Goal: Transaction & Acquisition: Purchase product/service

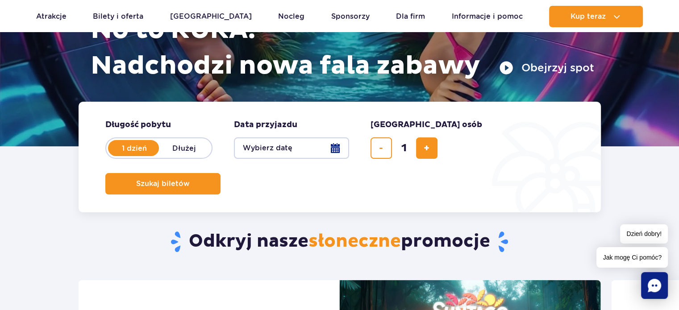
click at [336, 146] on button "Wybierz datę" at bounding box center [291, 148] width 115 height 21
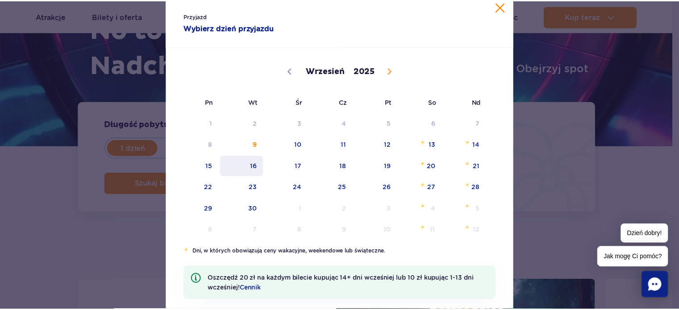
scroll to position [59, 0]
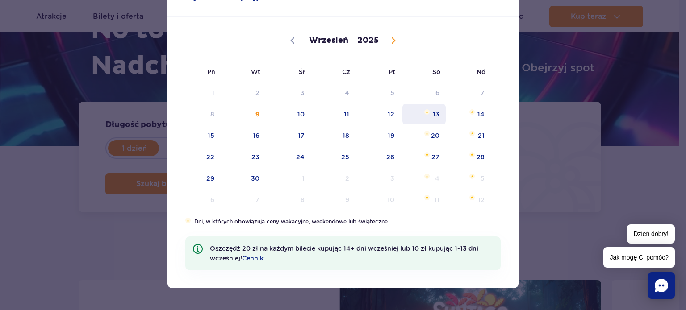
click at [428, 117] on span "13" at bounding box center [423, 114] width 45 height 21
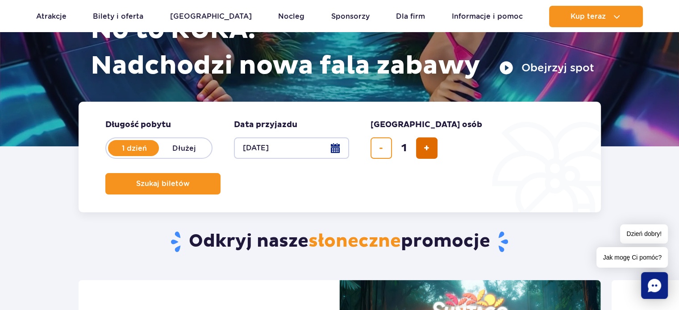
click at [424, 148] on span "dodaj bilet" at bounding box center [427, 148] width 6 height 0
type input "2"
click at [338, 148] on button "13.09.25" at bounding box center [291, 148] width 115 height 21
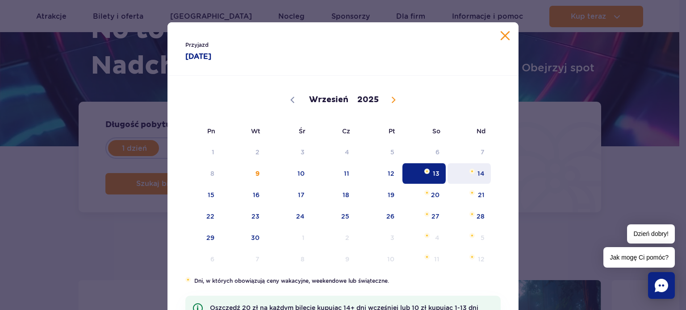
click at [470, 173] on span "Wrzesień 14, 2025" at bounding box center [471, 171] width 5 height 5
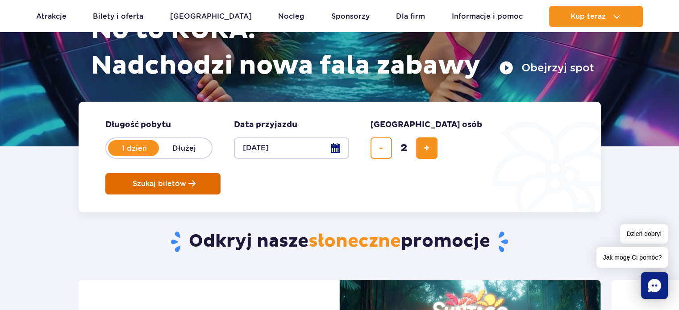
click at [186, 180] on span "Szukaj biletów" at bounding box center [160, 184] width 54 height 8
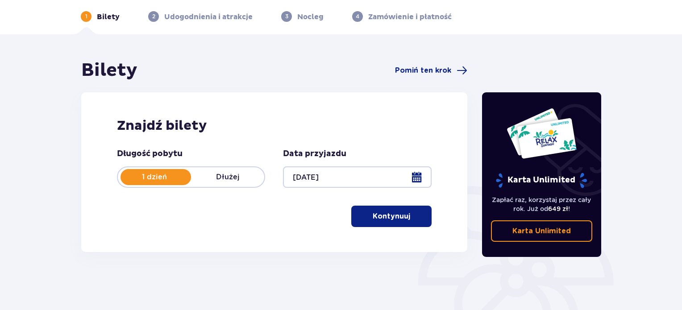
scroll to position [89, 0]
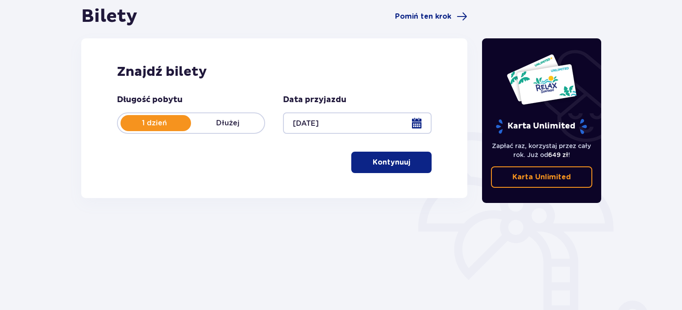
click at [404, 157] on button "Kontynuuj" at bounding box center [391, 162] width 80 height 21
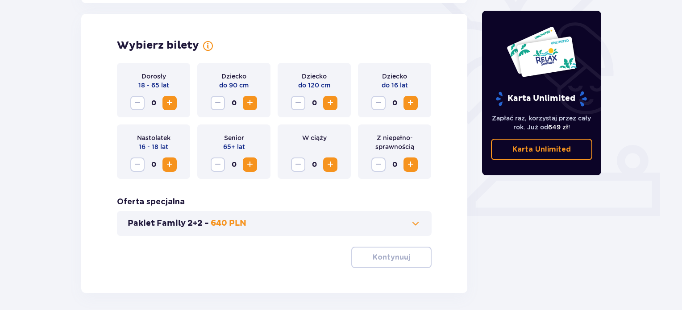
scroll to position [248, 0]
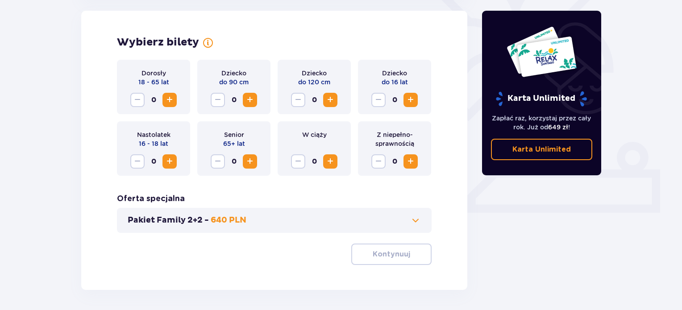
click at [170, 99] on span "Increase" at bounding box center [169, 100] width 11 height 11
click at [170, 158] on span "Increase" at bounding box center [169, 161] width 11 height 11
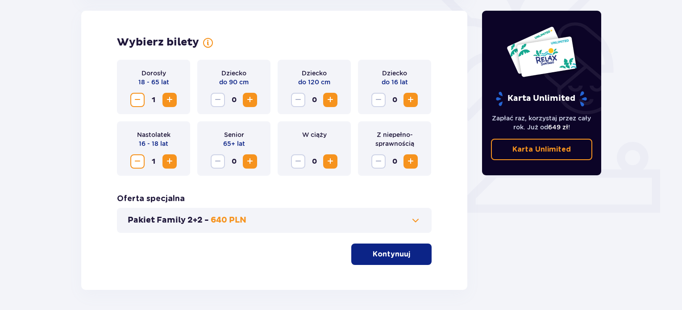
click at [140, 158] on span "Decrease" at bounding box center [137, 161] width 11 height 11
click at [167, 162] on span "Increase" at bounding box center [169, 161] width 11 height 11
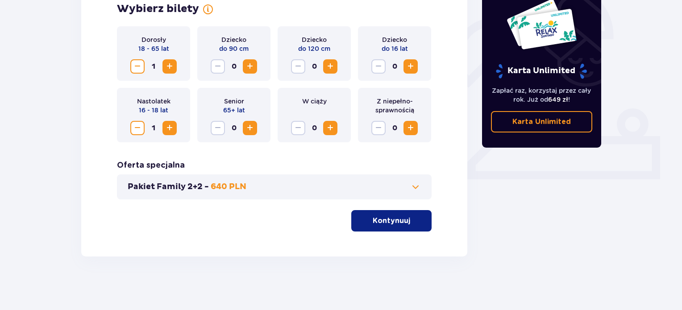
click at [402, 216] on p "Kontynuuj" at bounding box center [392, 221] width 38 height 10
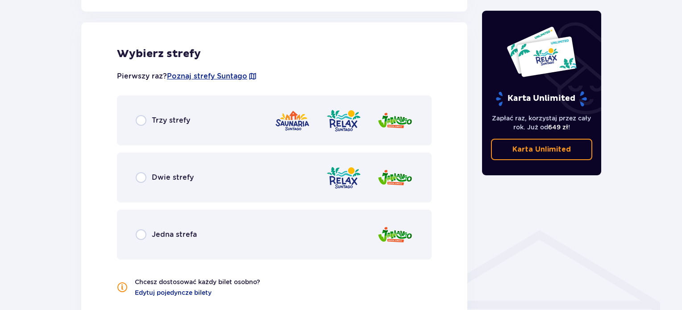
scroll to position [496, 0]
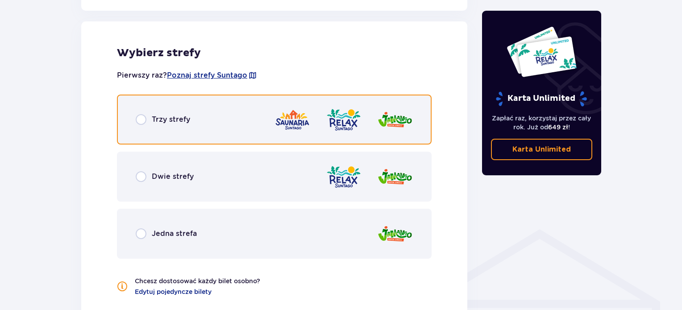
click at [144, 117] on input "radio" at bounding box center [141, 119] width 11 height 11
radio input "true"
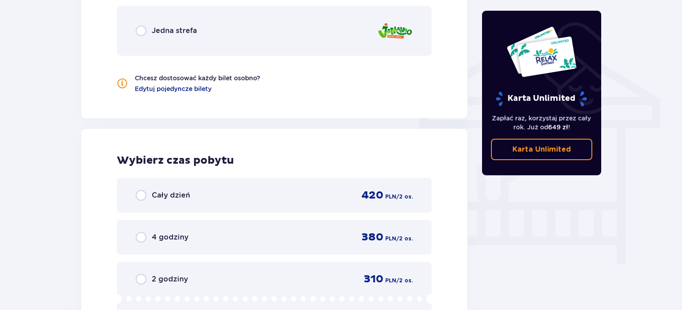
scroll to position [714, 0]
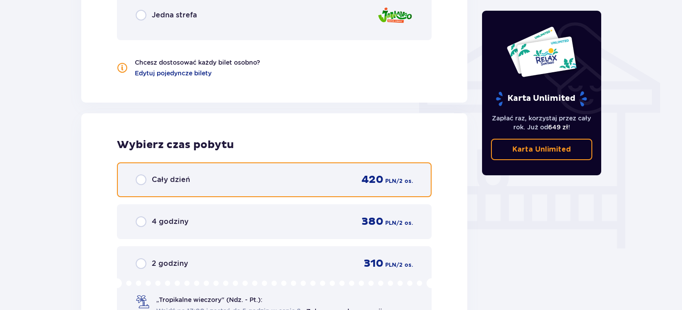
click at [141, 178] on input "radio" at bounding box center [141, 180] width 11 height 11
radio input "true"
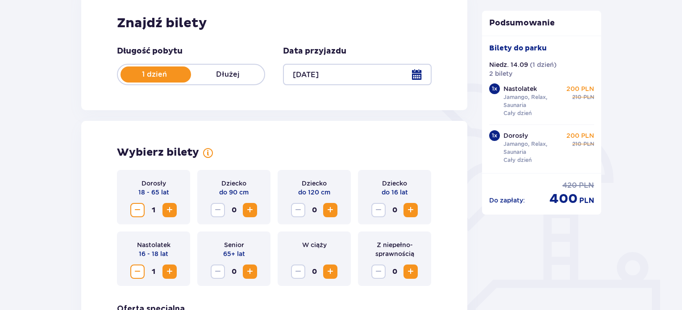
scroll to position [179, 0]
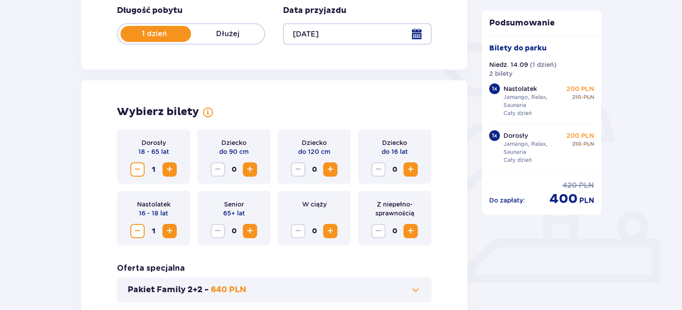
click at [136, 232] on span "Decrease" at bounding box center [137, 231] width 11 height 11
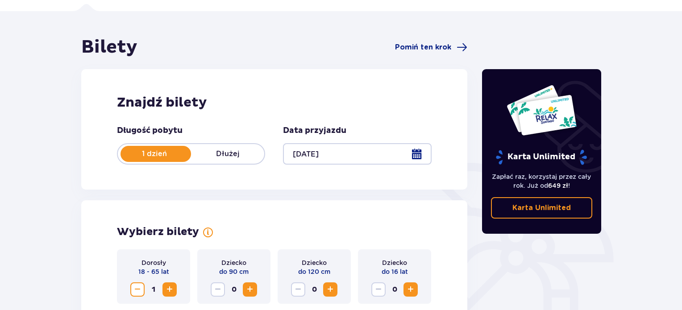
scroll to position [282, 0]
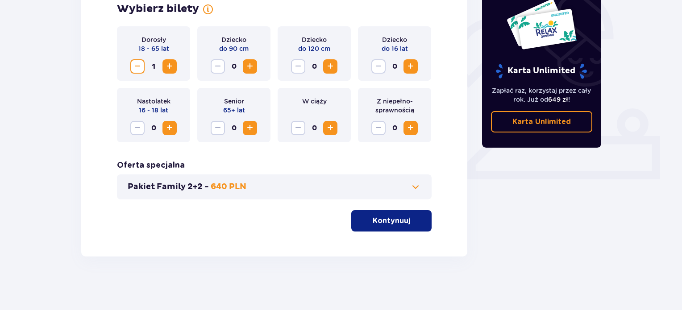
click at [403, 223] on button "Kontynuuj" at bounding box center [391, 220] width 80 height 21
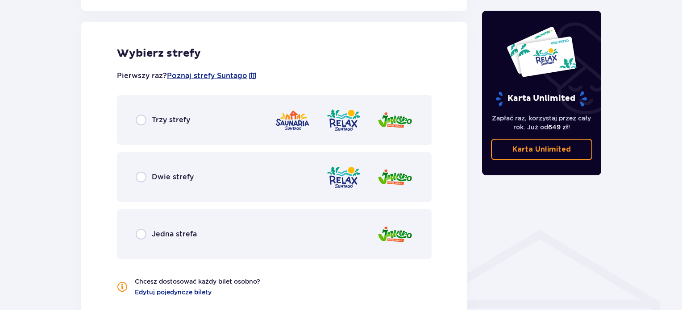
scroll to position [496, 0]
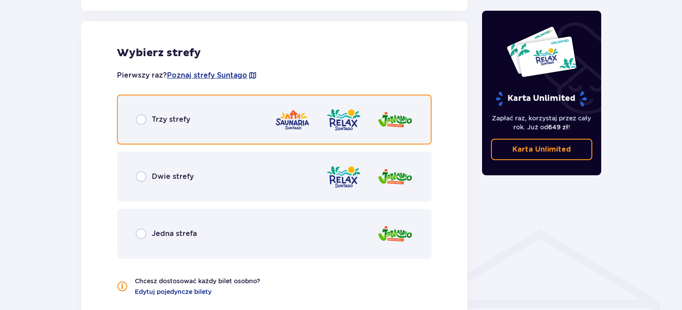
click at [141, 119] on input "radio" at bounding box center [141, 119] width 11 height 11
radio input "true"
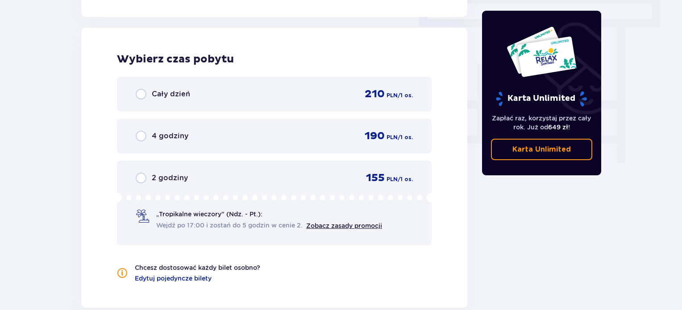
scroll to position [806, 0]
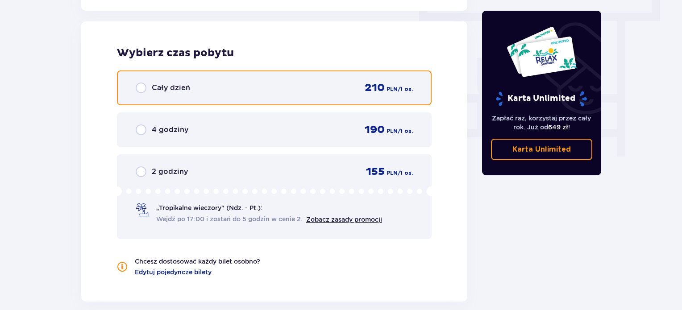
click at [142, 89] on input "radio" at bounding box center [141, 88] width 11 height 11
radio input "true"
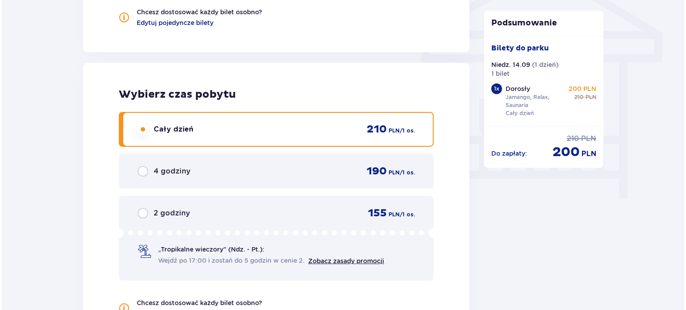
scroll to position [932, 0]
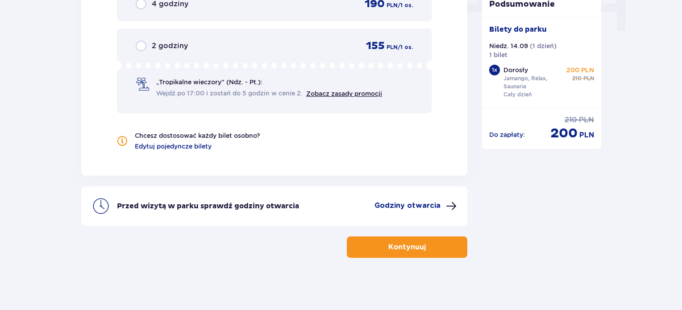
click at [424, 207] on p "Godziny otwarcia" at bounding box center [408, 206] width 66 height 10
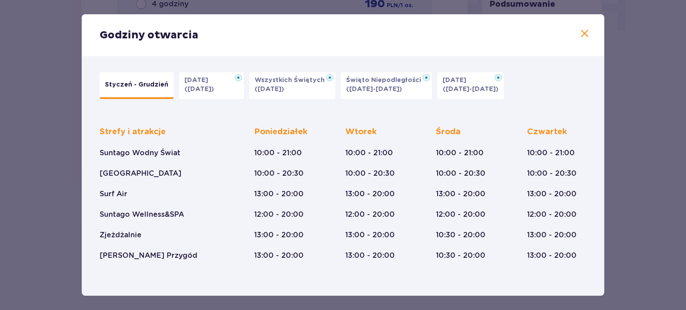
click at [581, 34] on span at bounding box center [584, 34] width 11 height 11
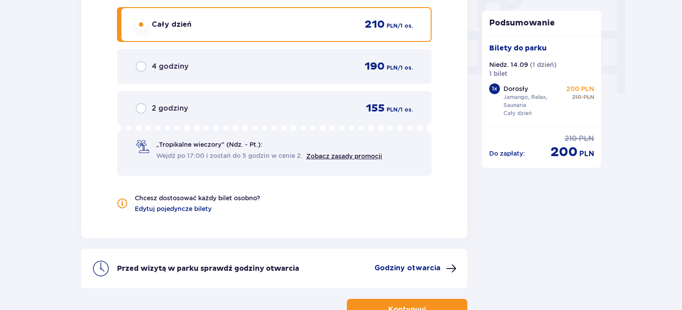
scroll to position [888, 0]
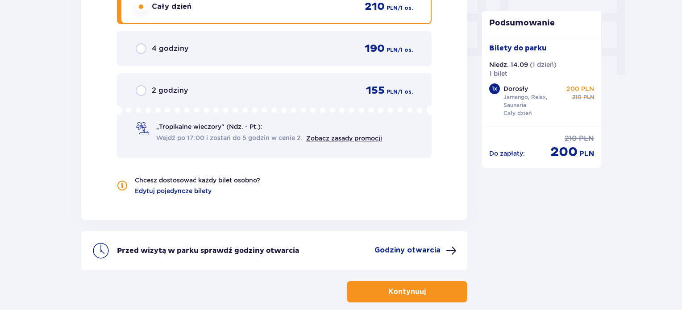
click at [420, 300] on button "Kontynuuj" at bounding box center [407, 291] width 121 height 21
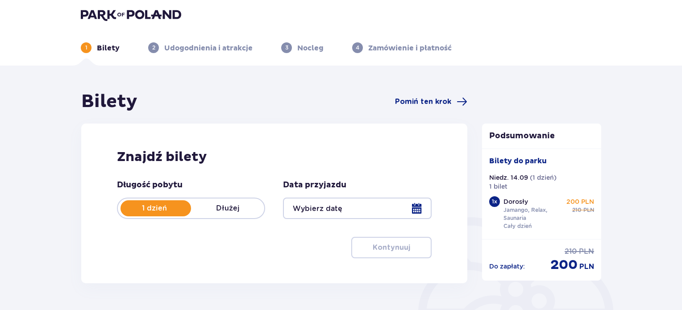
type input "14.09.25"
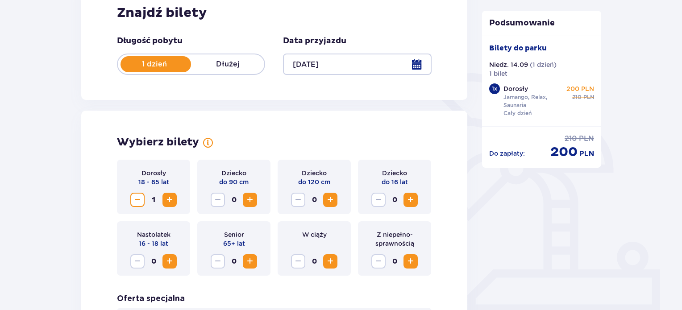
scroll to position [181, 0]
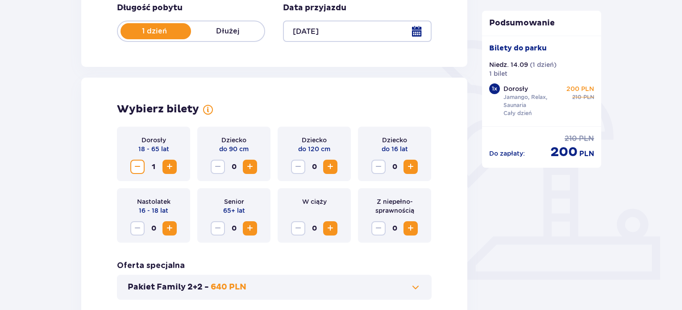
click at [140, 167] on span "Decrease" at bounding box center [137, 167] width 11 height 11
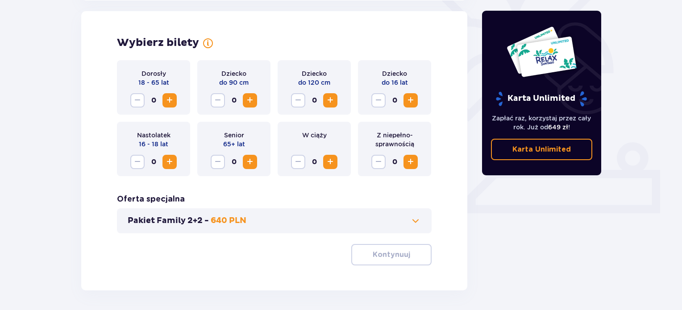
scroll to position [271, 0]
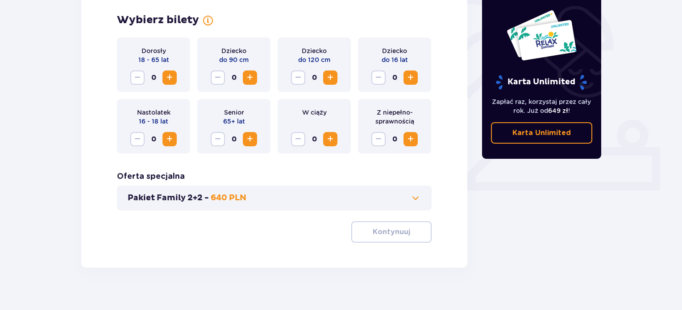
click at [168, 138] on span "Increase" at bounding box center [169, 139] width 11 height 11
click at [405, 228] on button "Kontynuuj" at bounding box center [391, 231] width 80 height 21
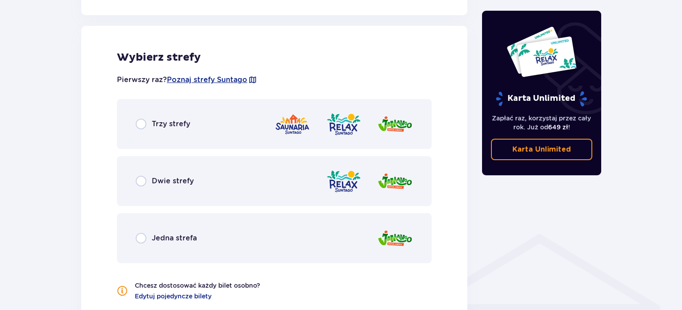
scroll to position [496, 0]
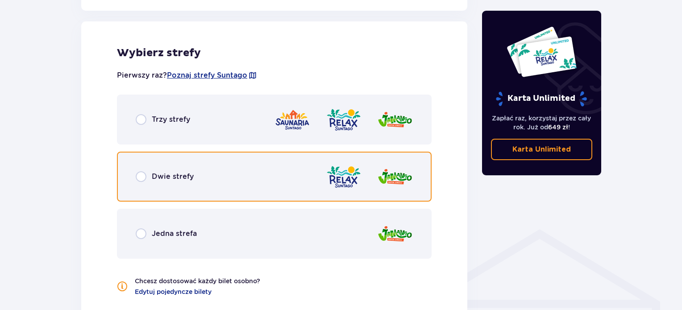
click at [141, 178] on input "radio" at bounding box center [141, 176] width 11 height 11
radio input "true"
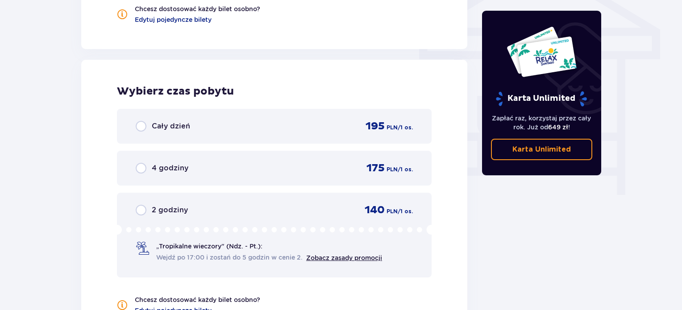
scroll to position [806, 0]
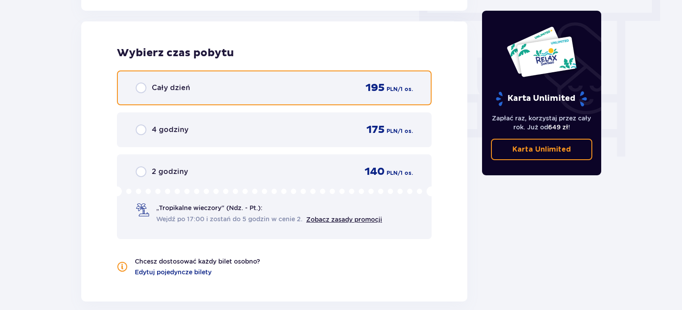
click at [141, 89] on input "radio" at bounding box center [141, 88] width 11 height 11
radio input "true"
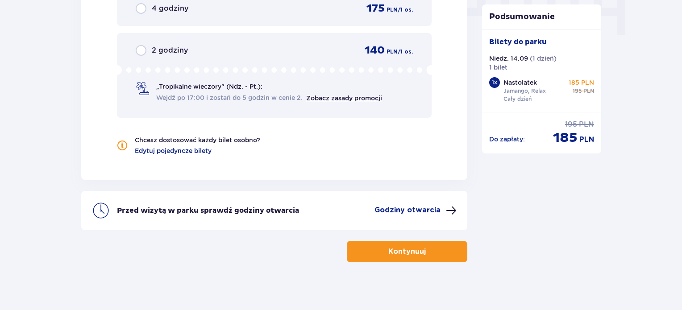
scroll to position [932, 0]
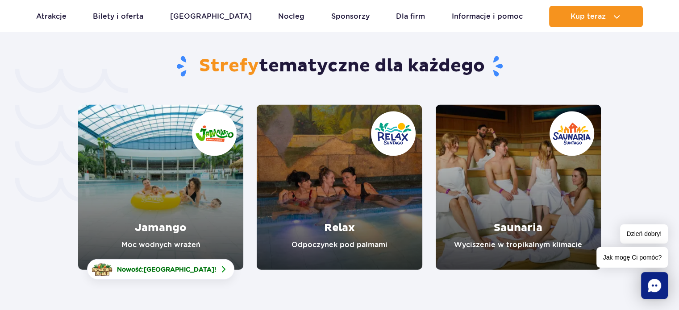
scroll to position [1964, 0]
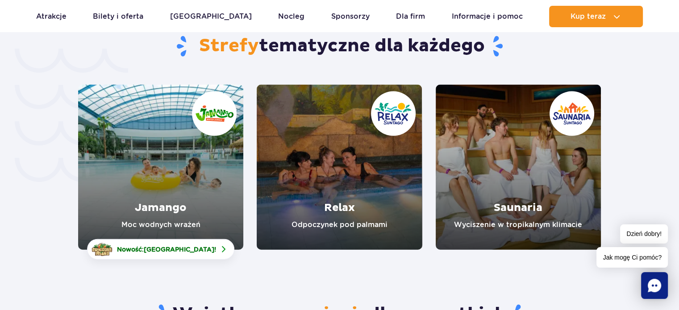
click at [490, 168] on link "Saunaria" at bounding box center [518, 167] width 165 height 165
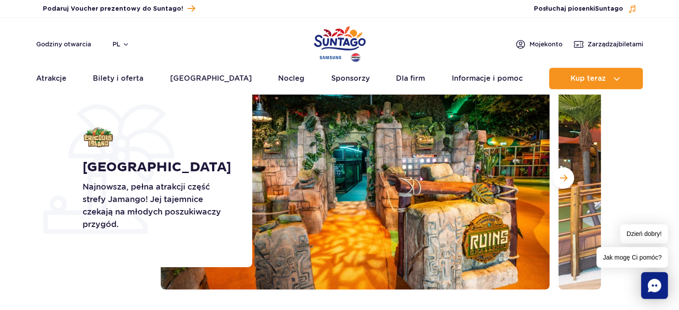
scroll to position [89, 0]
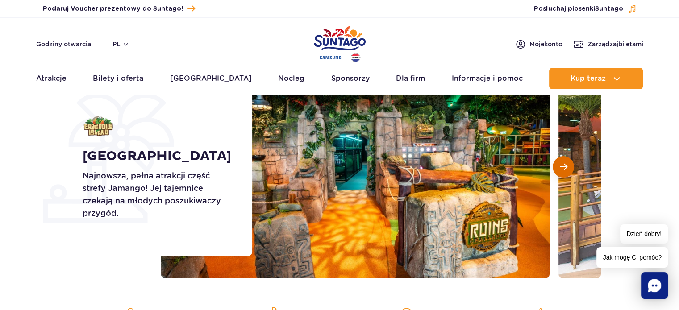
click at [566, 166] on span "Następny slajd" at bounding box center [564, 167] width 8 height 8
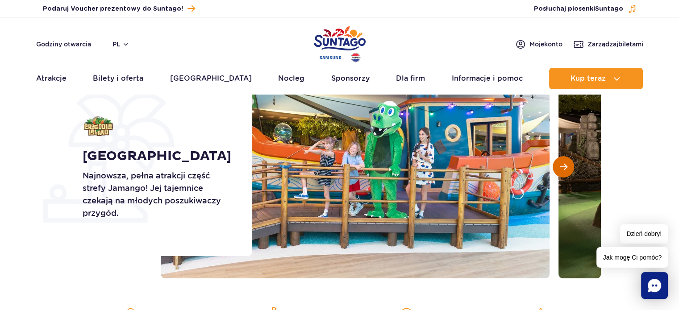
click at [566, 166] on span "Następny slajd" at bounding box center [564, 167] width 8 height 8
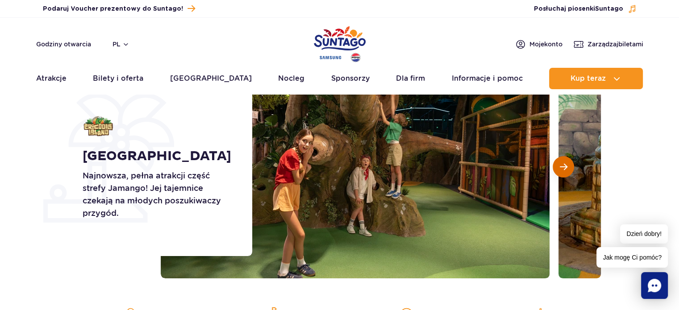
click at [566, 166] on span "Następny slajd" at bounding box center [564, 167] width 8 height 8
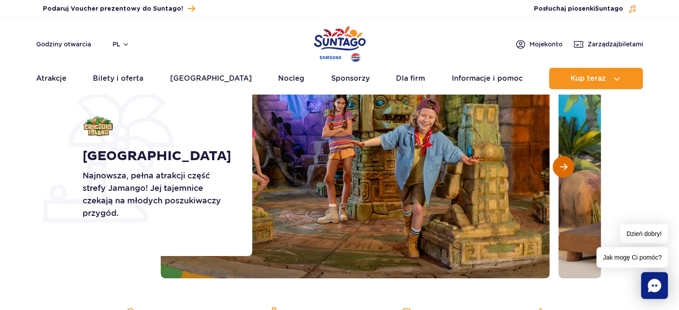
click at [566, 166] on span "Następny slajd" at bounding box center [564, 167] width 8 height 8
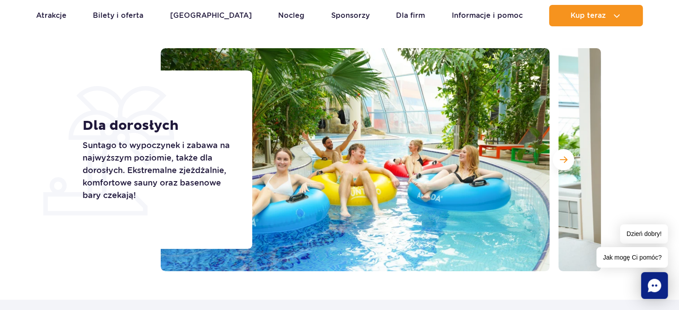
scroll to position [89, 0]
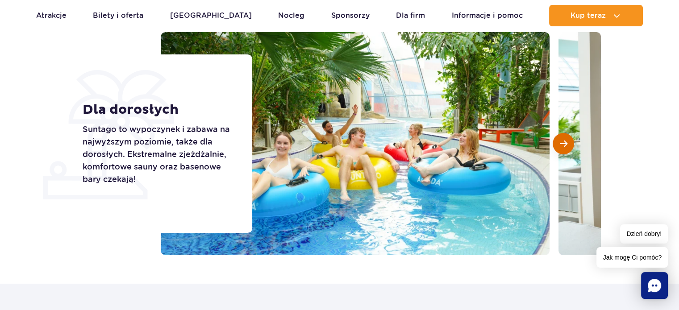
click at [563, 141] on span "Następny slajd" at bounding box center [564, 144] width 8 height 8
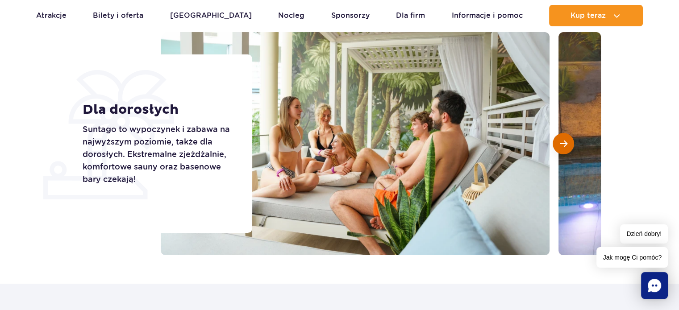
click at [563, 141] on span "Następny slajd" at bounding box center [564, 144] width 8 height 8
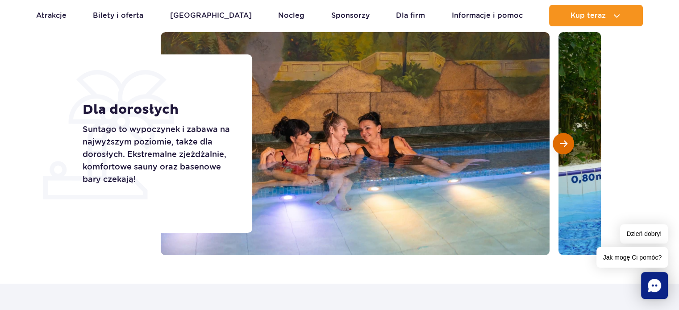
click at [563, 141] on span "Następny slajd" at bounding box center [564, 144] width 8 height 8
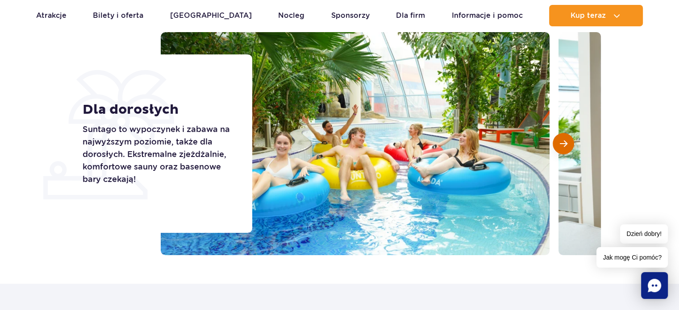
click at [563, 141] on span "Następny slajd" at bounding box center [564, 144] width 8 height 8
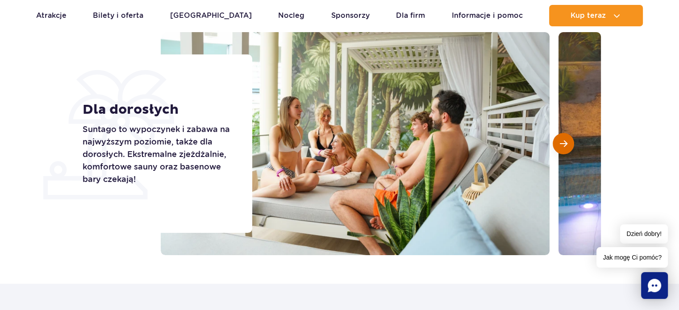
click at [563, 141] on span "Następny slajd" at bounding box center [564, 144] width 8 height 8
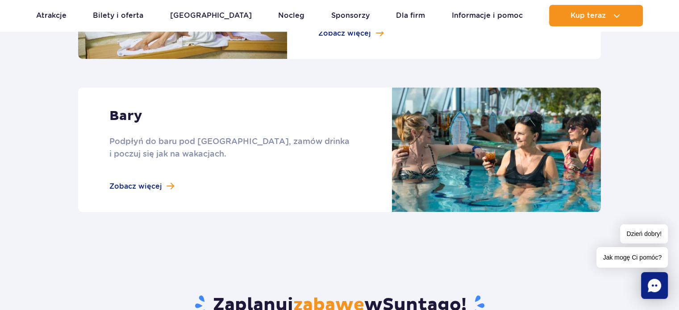
scroll to position [848, 0]
